Goal: Task Accomplishment & Management: Use online tool/utility

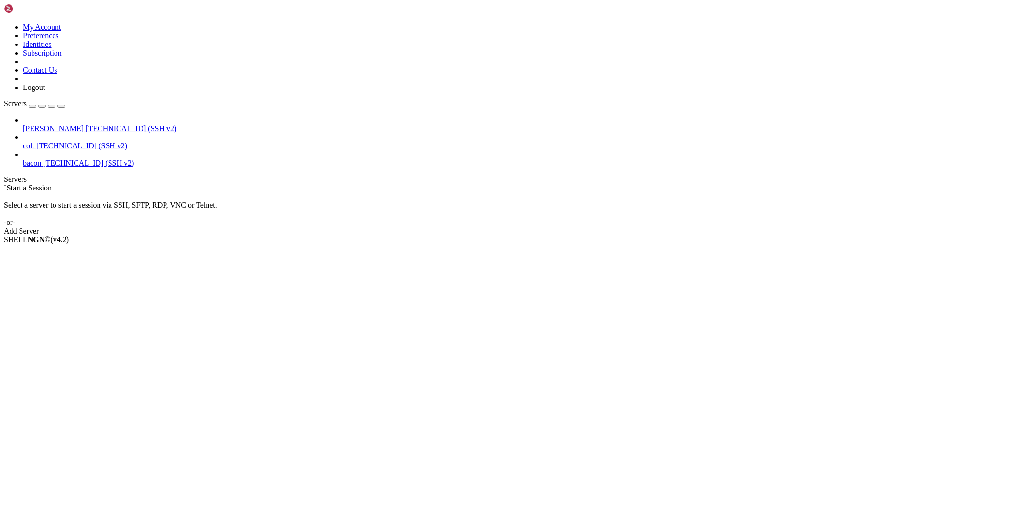
click at [86, 124] on span "[TECHNICAL_ID] (SSH v2)" at bounding box center [131, 128] width 91 height 8
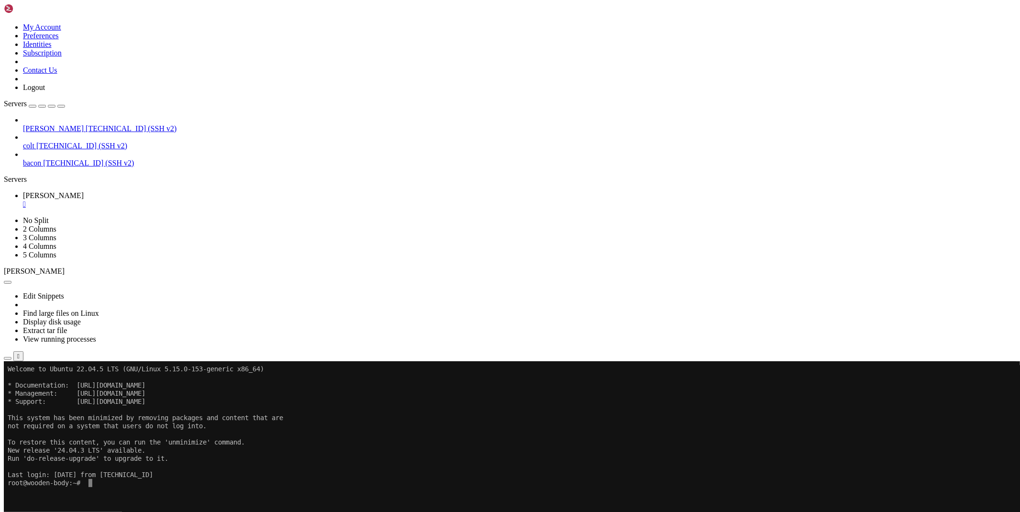
click at [8, 358] on icon "button" at bounding box center [8, 358] width 0 height 0
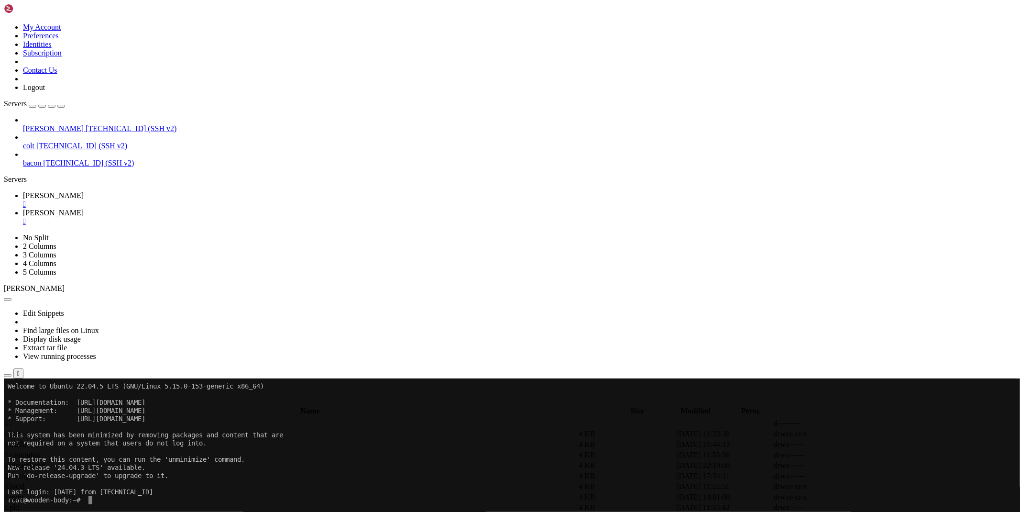
type input "/root/bacon-scripts"
click at [877, 455] on icon at bounding box center [877, 455] width 0 height 0
drag, startPoint x: 201, startPoint y: 80, endPoint x: 332, endPoint y: 78, distance: 131.1
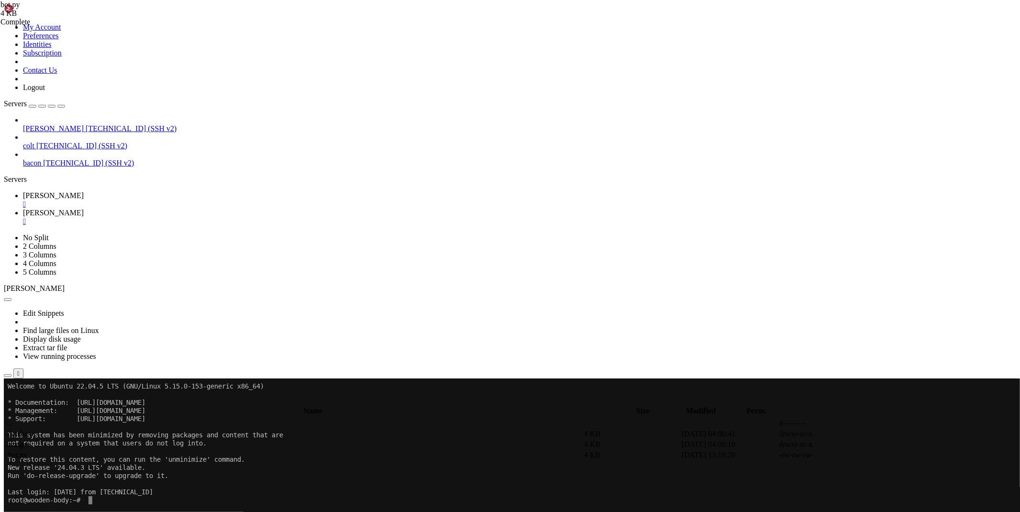
type textarea "bot = AsyncTeleBot('8247448142:AAH0tQ9Ef_rJW7PX8puIWOv-KiAfTcuQPU4')"
click at [135, 191] on link "[PERSON_NAME] " at bounding box center [519, 199] width 993 height 17
click at [84, 209] on span "[PERSON_NAME]" at bounding box center [53, 213] width 61 height 8
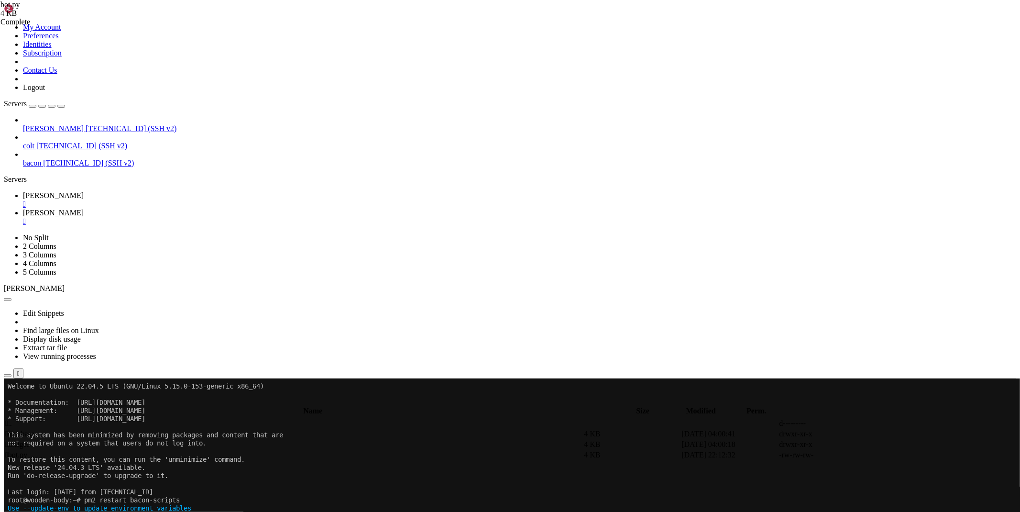
click at [30, 440] on span " images" at bounding box center [17, 444] width 24 height 8
click at [34, 429] on span " database" at bounding box center [19, 433] width 29 height 8
type input "/root/bacon-scripts/database"
click at [877, 434] on link at bounding box center [877, 434] width 0 height 0
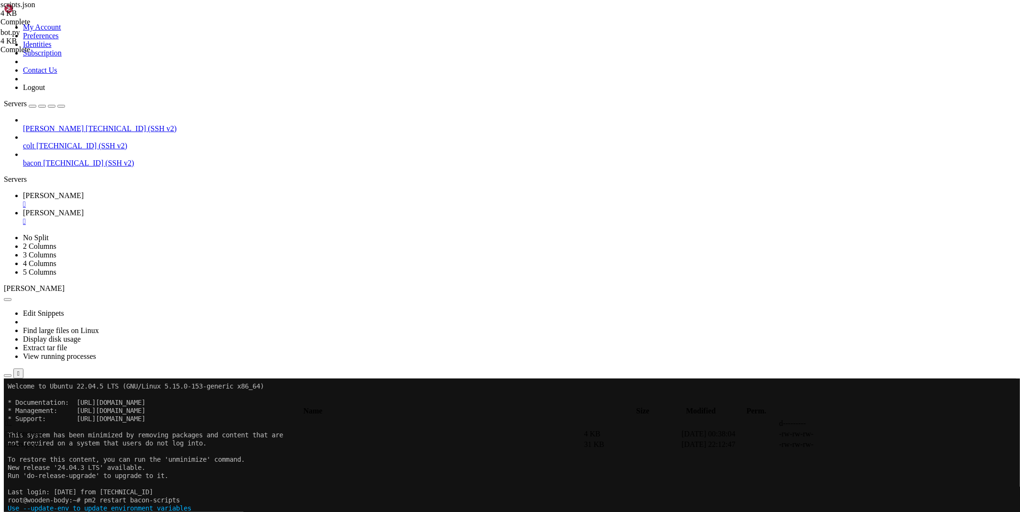
click at [877, 434] on icon at bounding box center [877, 434] width 0 height 0
type textarea "{"GetScripts_2IZL6LEZIyDh": {"url": "loadstring(game:HttpGet(\"https://[DOMAIN_…"
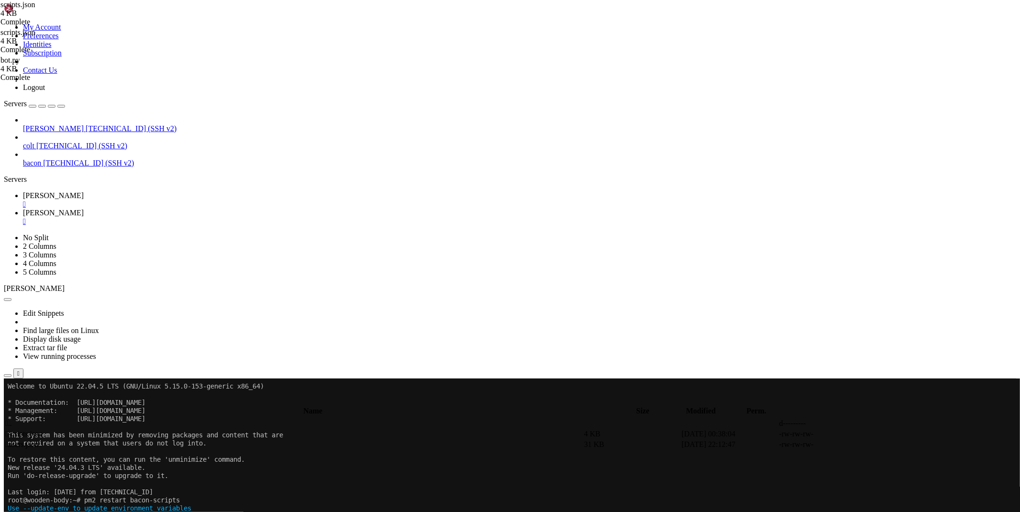
click at [877, 434] on icon at bounding box center [877, 434] width 0 height 0
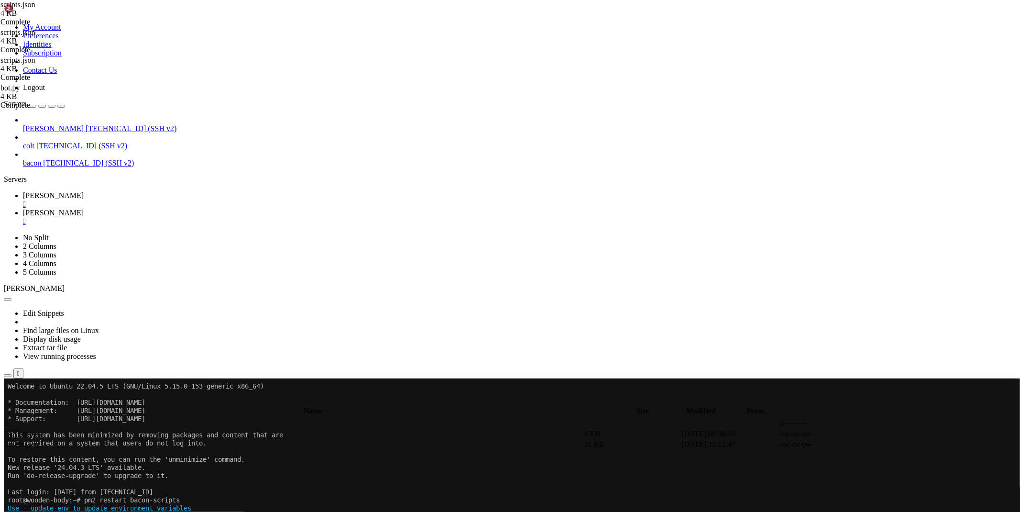
drag, startPoint x: 1012, startPoint y: 30, endPoint x: 591, endPoint y: 154, distance: 439.8
drag, startPoint x: 583, startPoint y: 146, endPoint x: 398, endPoint y: 212, distance: 196.5
click at [12, 419] on span " .." at bounding box center [8, 423] width 7 height 8
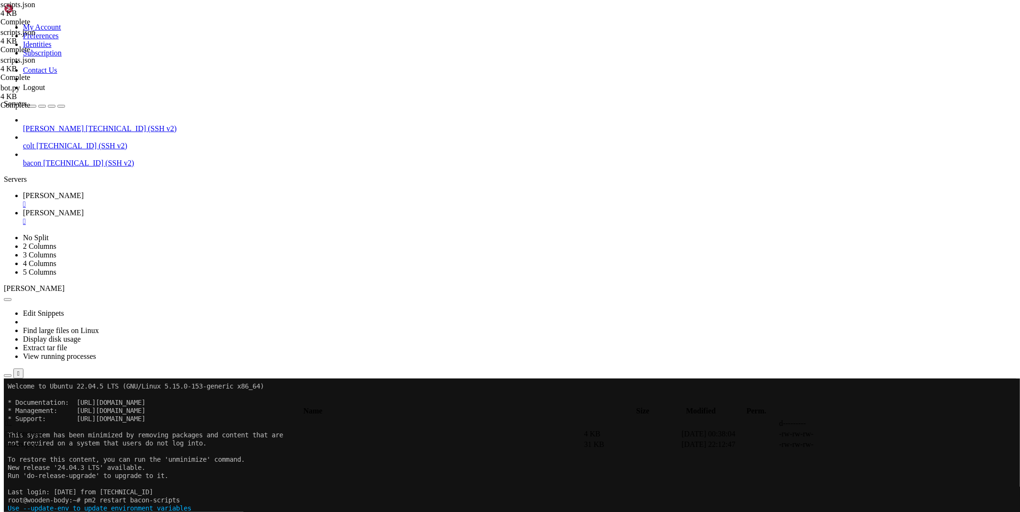
click at [12, 419] on span " .." at bounding box center [8, 423] width 7 height 8
type input "/root/bacon-scripts"
click at [877, 455] on icon at bounding box center [877, 455] width 0 height 0
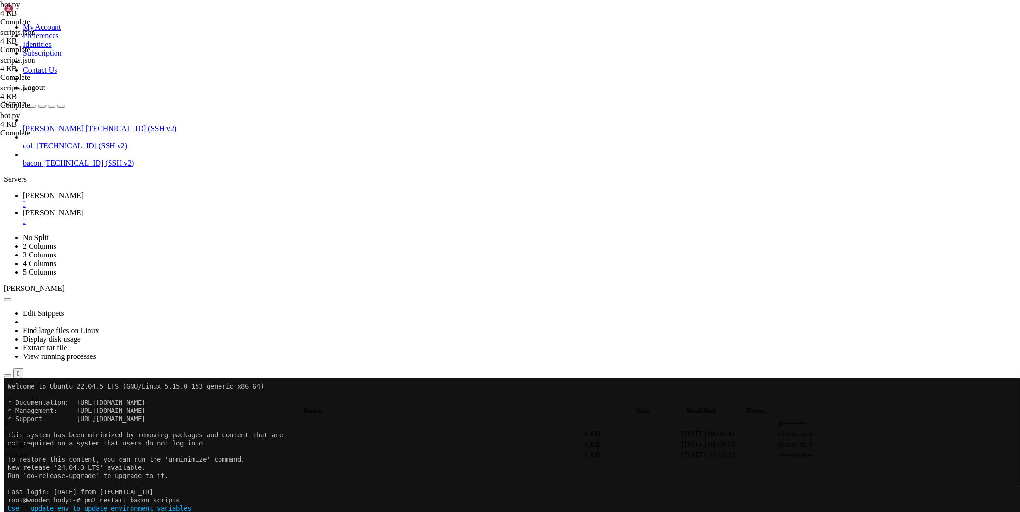
type textarea "await bot.reply_to(message, f'Успешно!\n\nСсылка - https://[DOMAIN_NAME]/bacon_…"
